Goal: Information Seeking & Learning: Learn about a topic

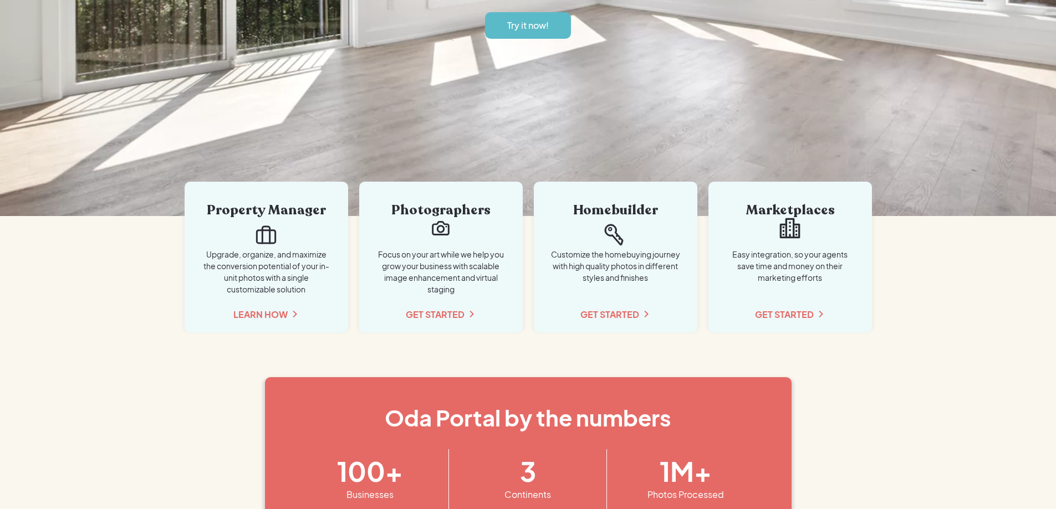
scroll to position [2087, 0]
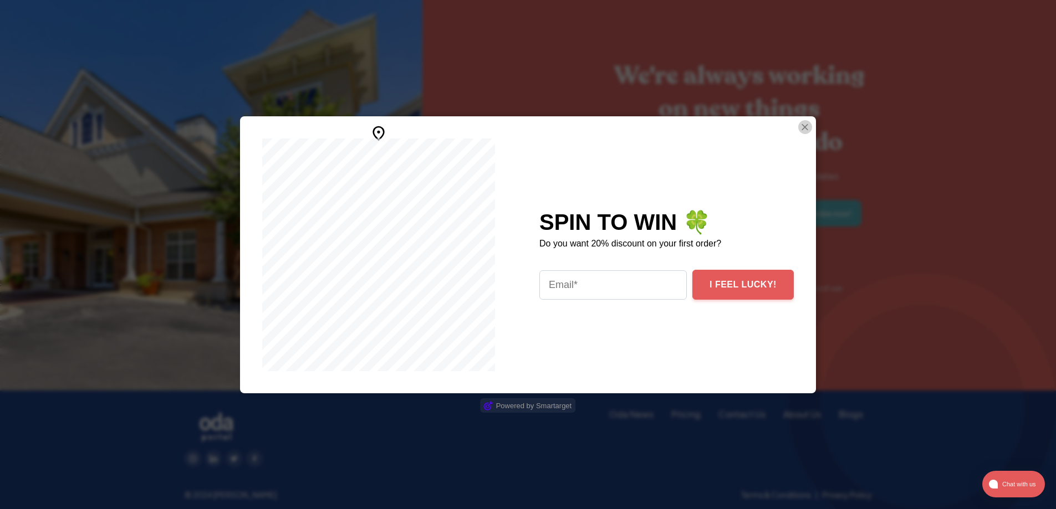
click at [805, 128] on img "Close Smartarget Popup" at bounding box center [804, 127] width 11 height 14
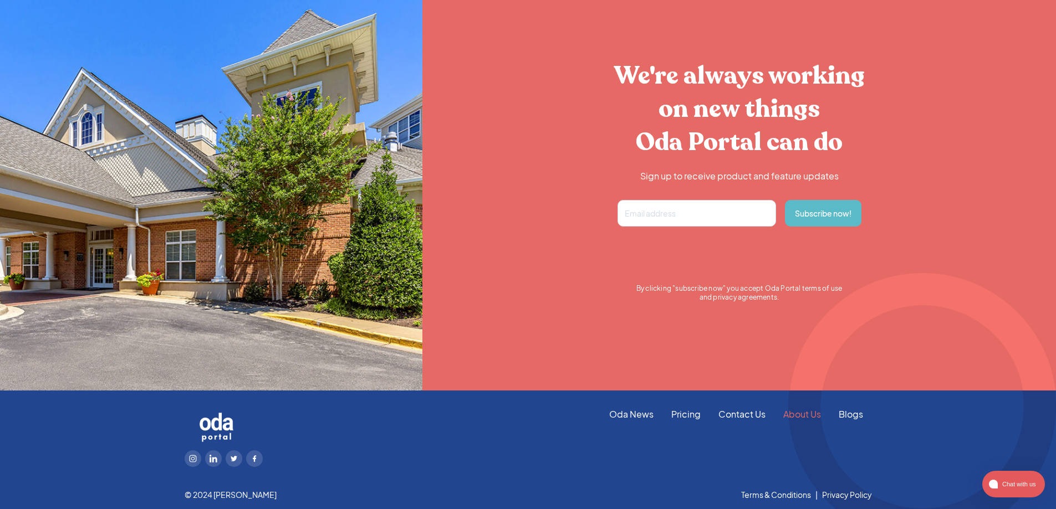
click at [804, 412] on link "About Us" at bounding box center [801, 414] width 55 height 12
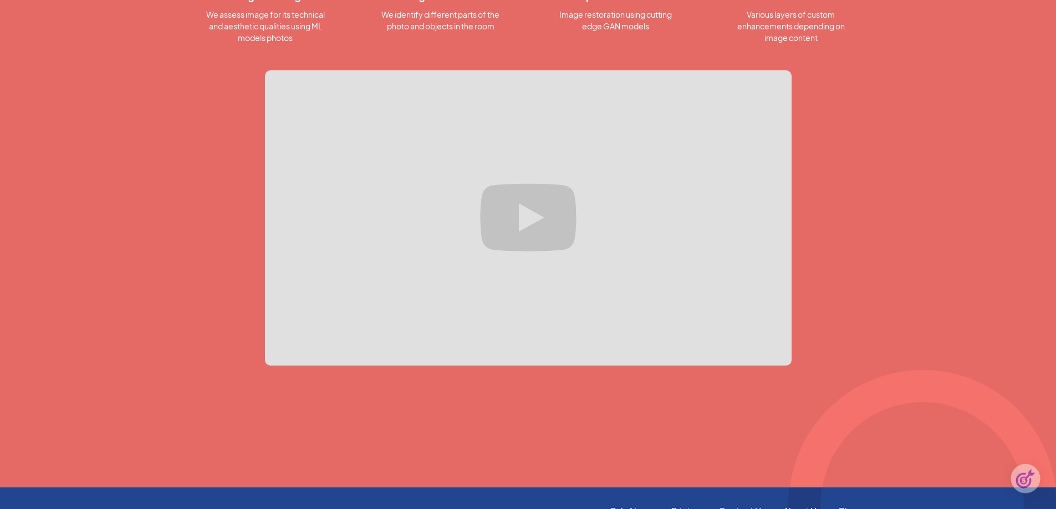
scroll to position [1270, 0]
